Goal: Information Seeking & Learning: Understand process/instructions

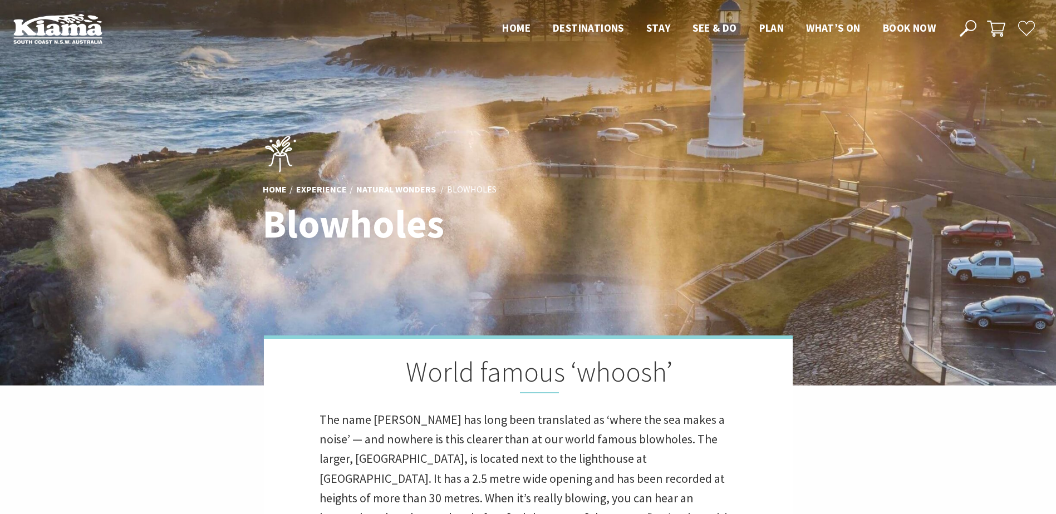
scroll to position [384, 1070]
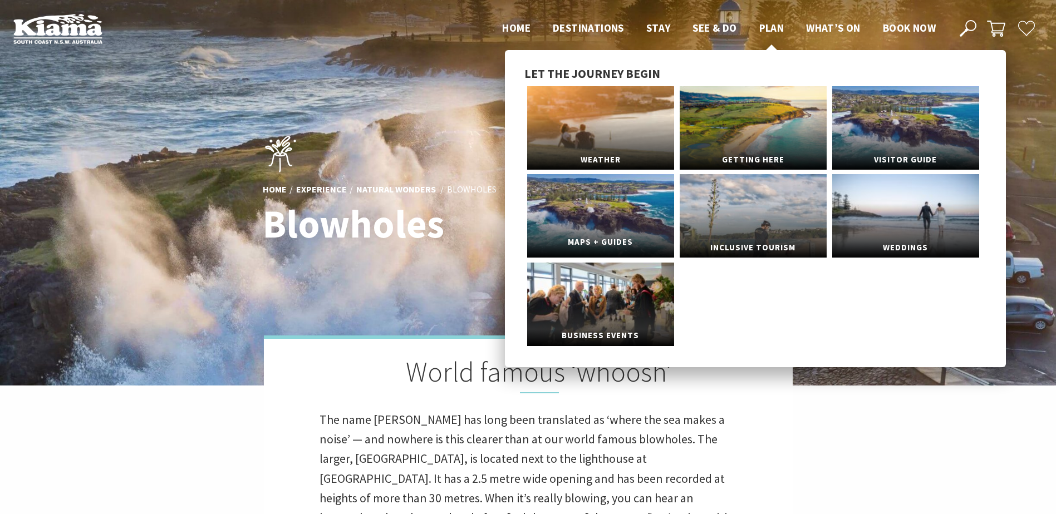
click at [638, 224] on link "Maps + Guides" at bounding box center [600, 216] width 147 height 84
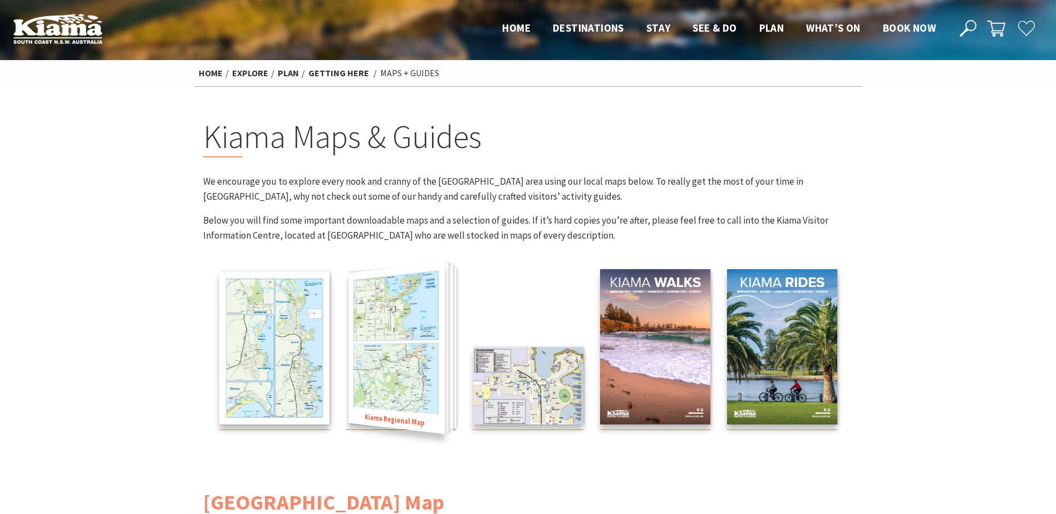
click at [410, 343] on img at bounding box center [396, 348] width 96 height 173
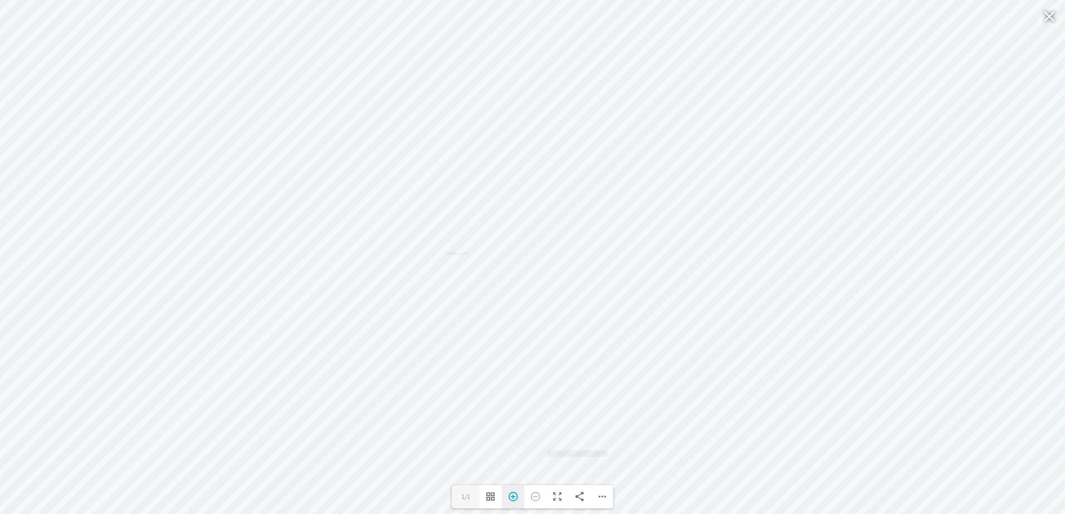
click at [509, 494] on div "Zoom In" at bounding box center [513, 497] width 22 height 23
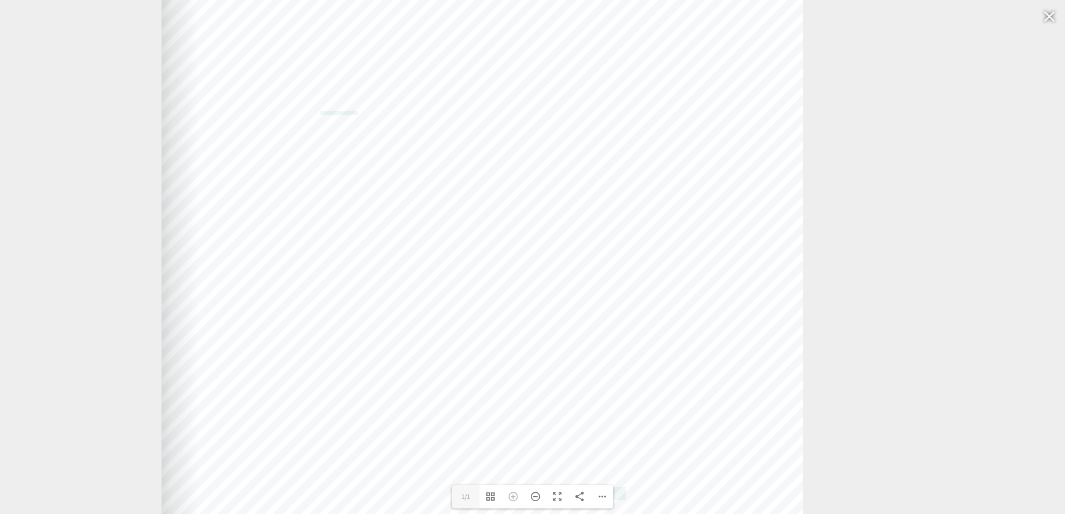
drag, startPoint x: 571, startPoint y: 398, endPoint x: 521, endPoint y: 249, distance: 156.9
click at [521, 249] on div "Web: www.kiama.com.au www.cartodraft.com.au" at bounding box center [481, 96] width 641 height 891
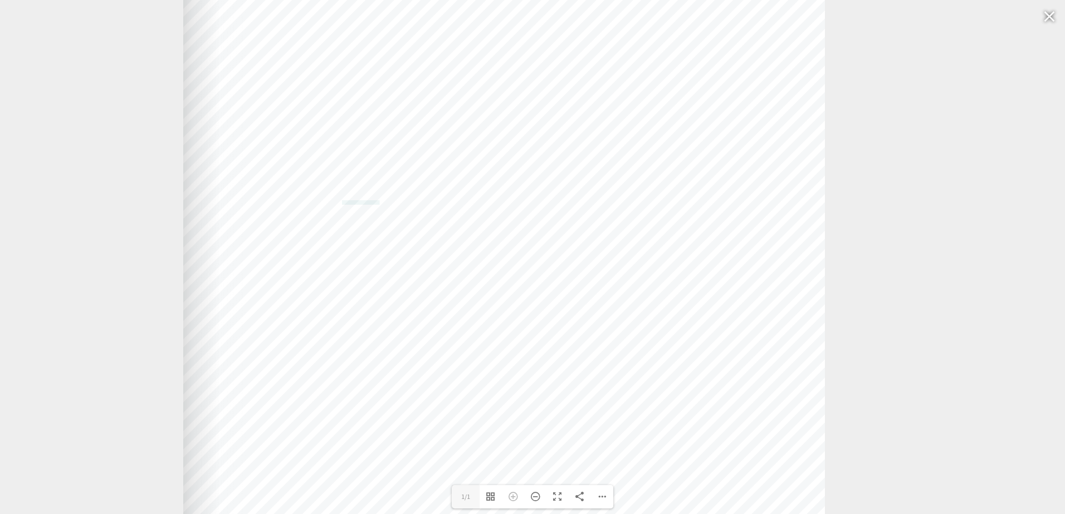
drag, startPoint x: 583, startPoint y: 371, endPoint x: 605, endPoint y: 432, distance: 65.2
click at [605, 432] on div "Web: www.kiama.com.au www.cartodraft.com.au" at bounding box center [503, 186] width 641 height 891
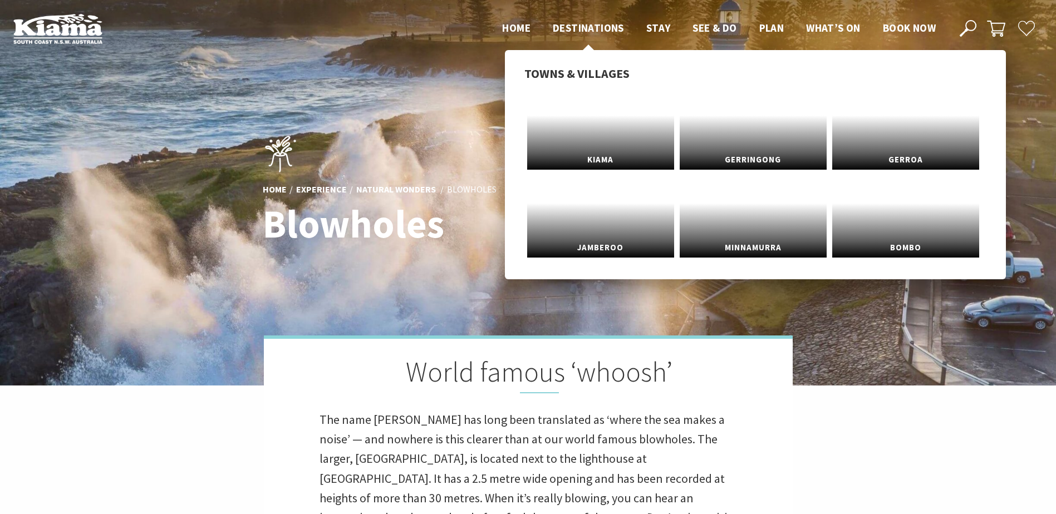
scroll to position [384, 1070]
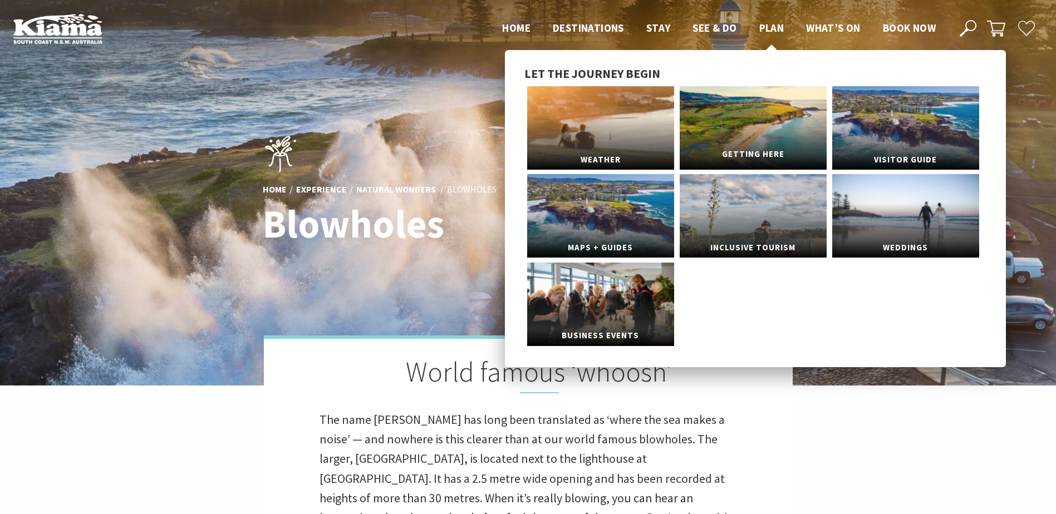
click at [769, 130] on link "Getting Here" at bounding box center [753, 128] width 147 height 84
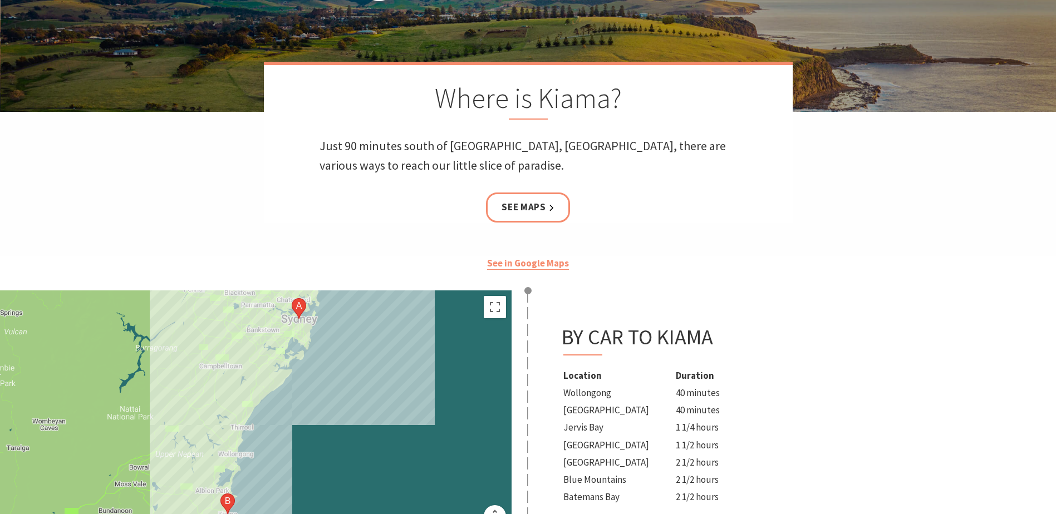
scroll to position [167, 0]
click at [304, 336] on div at bounding box center [256, 415] width 512 height 251
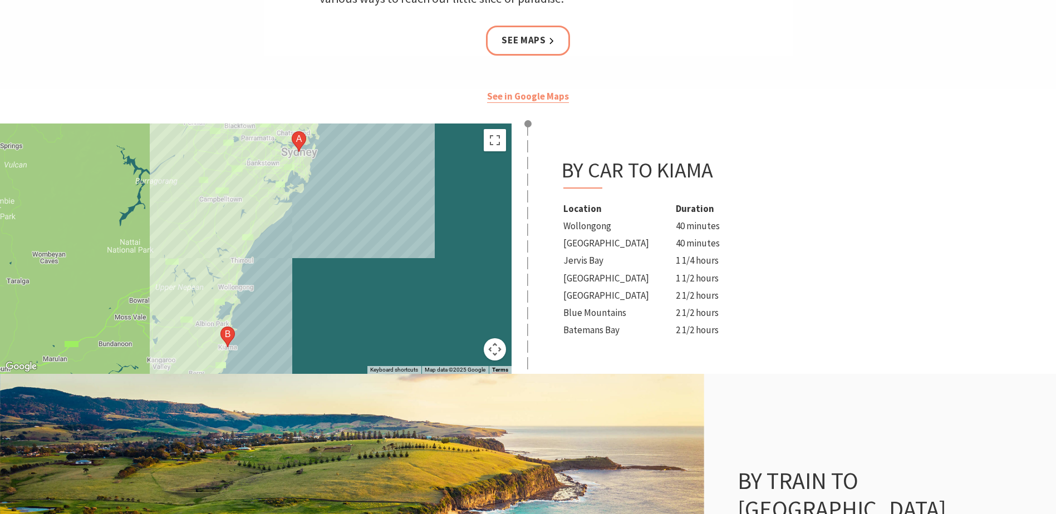
scroll to position [334, 0]
click at [494, 144] on button "Toggle fullscreen view" at bounding box center [495, 140] width 22 height 22
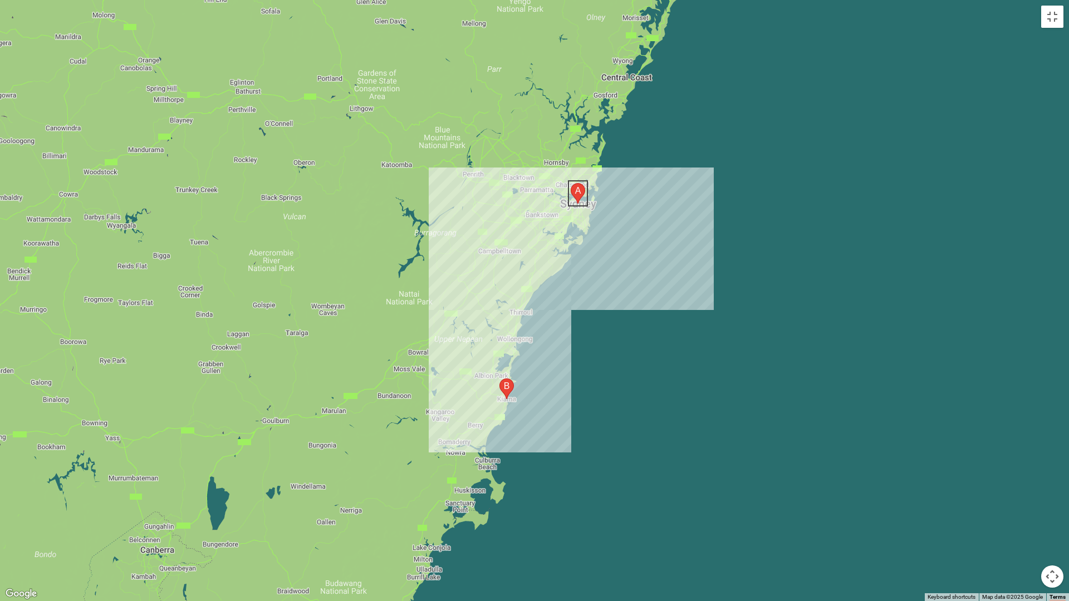
click at [575, 194] on img "Sydney NSW, Australia" at bounding box center [578, 193] width 14 height 21
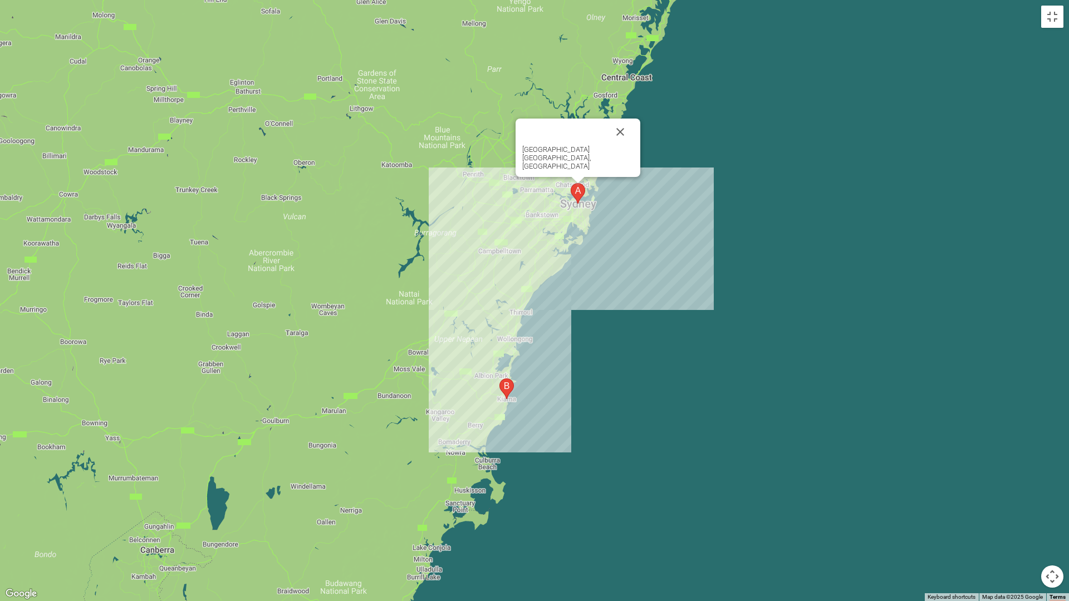
click at [636, 182] on div "[GEOGRAPHIC_DATA] [GEOGRAPHIC_DATA], [GEOGRAPHIC_DATA]" at bounding box center [534, 300] width 1069 height 601
click at [607, 145] on button "Close" at bounding box center [620, 132] width 27 height 27
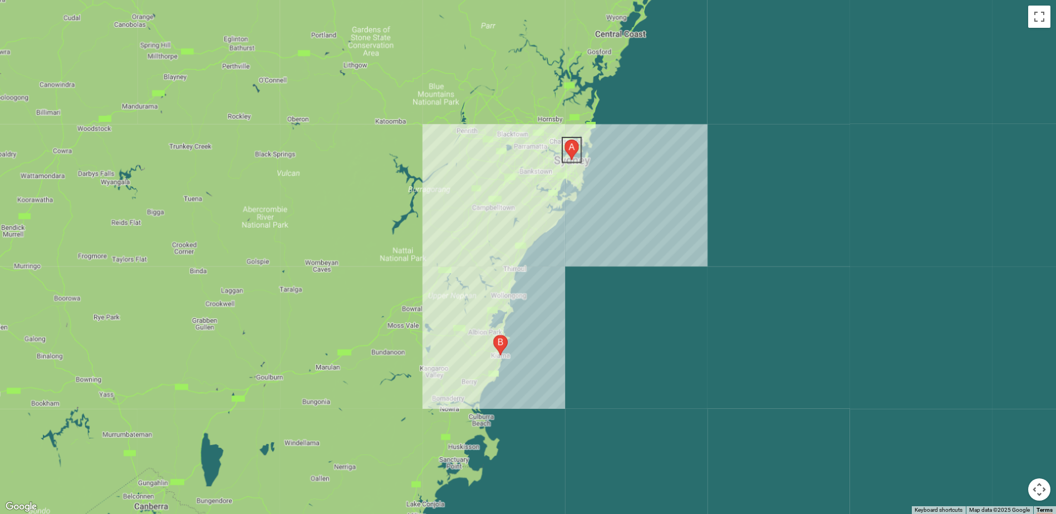
scroll to position [167, 0]
